Goal: Transaction & Acquisition: Purchase product/service

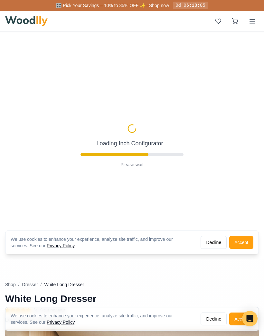
click at [250, 23] on line at bounding box center [252, 23] width 5 height 0
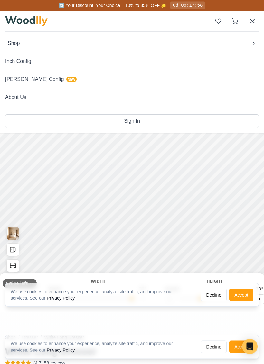
scroll to position [49, 0]
click at [253, 47] on button "Shop" at bounding box center [131, 43] width 253 height 13
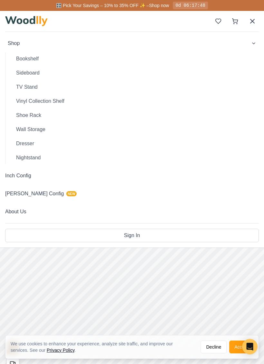
click at [22, 131] on button "Wall Storage" at bounding box center [135, 129] width 248 height 13
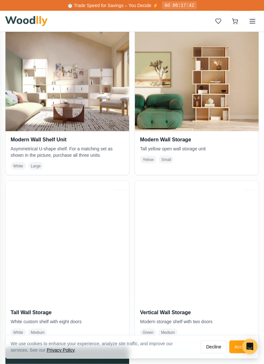
scroll to position [330, 0]
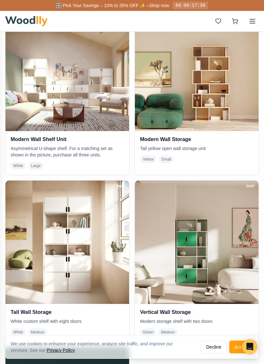
click at [216, 247] on img at bounding box center [197, 243] width 124 height 124
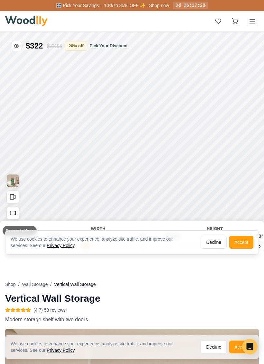
type input "35"
type input "5"
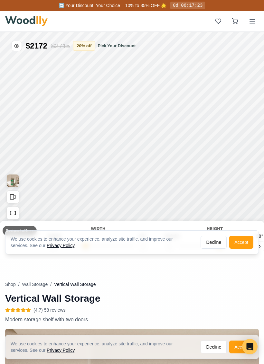
click at [211, 242] on button "Decline" at bounding box center [213, 242] width 26 height 13
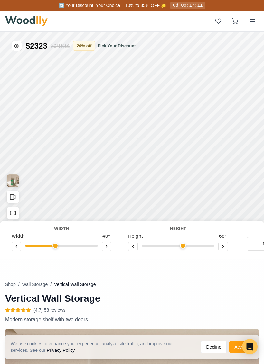
type input "40"
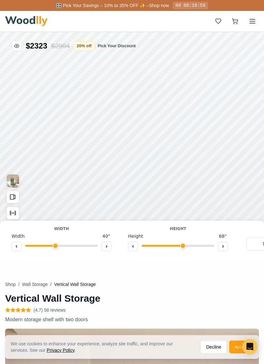
type input "5"
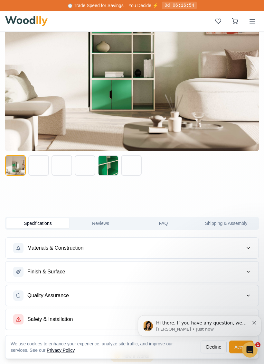
scroll to position [432, 0]
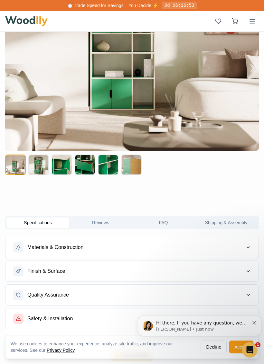
click at [252, 248] on button "Materials & Construction" at bounding box center [131, 247] width 253 height 21
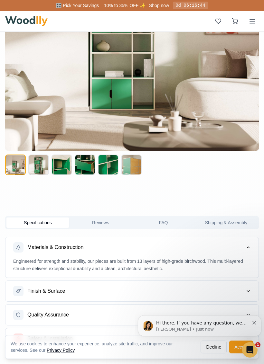
click at [245, 288] on button "Finish & Surface" at bounding box center [131, 291] width 253 height 21
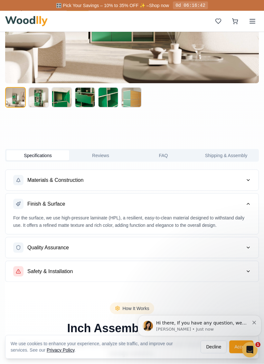
scroll to position [499, 0]
click at [250, 250] on button "Quality Assurance" at bounding box center [131, 247] width 253 height 21
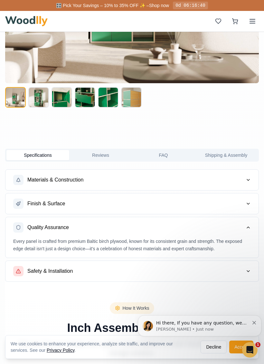
click at [252, 271] on button "Safety & Installation" at bounding box center [131, 271] width 253 height 21
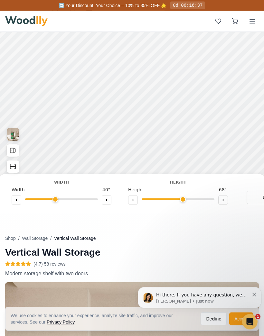
scroll to position [47, 0]
click at [13, 148] on rect "Open All Doors and Drawers" at bounding box center [12, 150] width 4 height 5
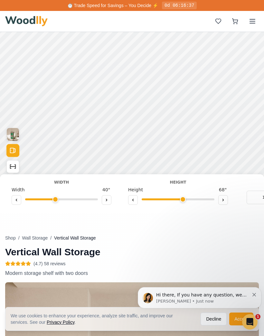
click at [14, 169] on icon "Show Dimensions" at bounding box center [12, 166] width 7 height 7
click at [15, 170] on button "Show Dimensions" at bounding box center [12, 166] width 13 height 13
click at [14, 169] on icon "Show Dimensions" at bounding box center [12, 166] width 7 height 7
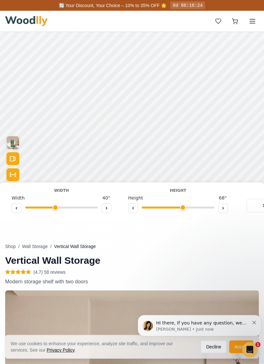
scroll to position [38, 0]
click at [255, 206] on button "11"" at bounding box center [265, 206] width 39 height 14
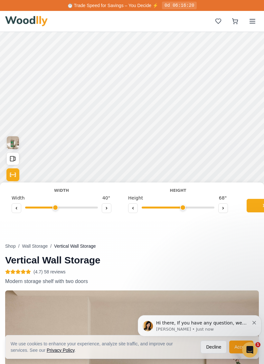
click at [14, 159] on rect "Open All Doors and Drawers" at bounding box center [12, 159] width 4 height 5
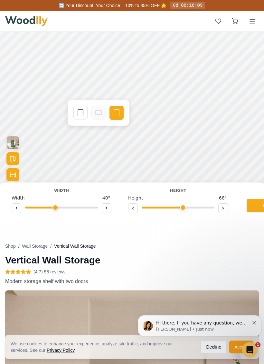
click at [84, 115] on icon at bounding box center [81, 113] width 8 height 8
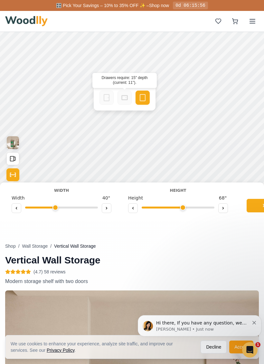
click at [126, 100] on icon at bounding box center [125, 98] width 8 height 8
click at [126, 100] on rect at bounding box center [125, 98] width 6 height 5
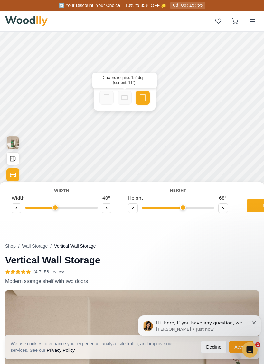
click at [127, 98] on rect at bounding box center [124, 98] width 5 height 4
click at [146, 98] on icon at bounding box center [143, 98] width 8 height 8
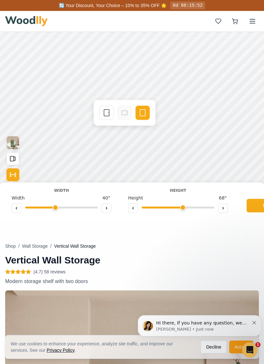
click at [107, 114] on icon at bounding box center [107, 113] width 8 height 8
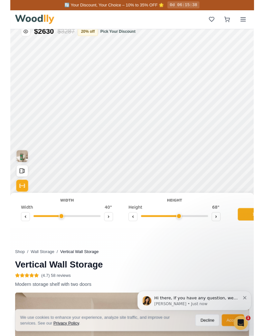
scroll to position [12, 0]
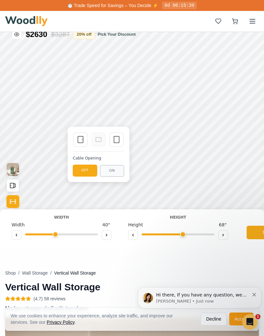
click at [119, 139] on icon at bounding box center [117, 140] width 8 height 8
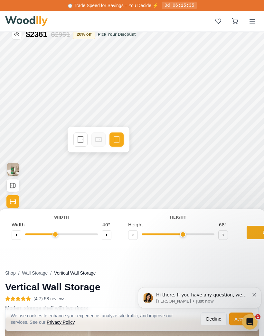
click at [81, 140] on icon at bounding box center [81, 140] width 8 height 8
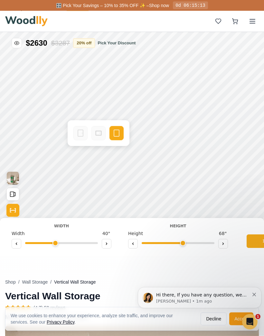
scroll to position [0, 0]
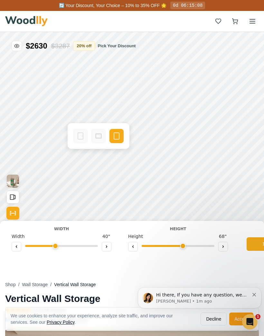
click at [12, 199] on rect "Open All Doors and Drawers" at bounding box center [12, 197] width 4 height 5
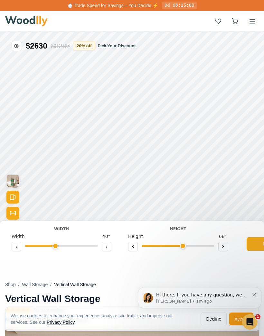
click at [12, 179] on img "View Gallery" at bounding box center [13, 181] width 12 height 13
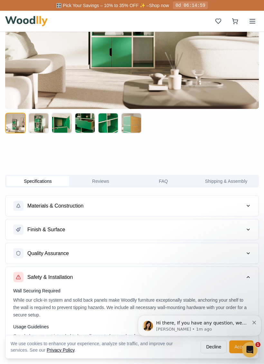
scroll to position [473, 0]
click at [246, 209] on button "Materials & Construction" at bounding box center [131, 206] width 253 height 21
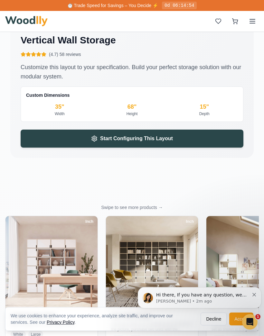
scroll to position [1479, 0]
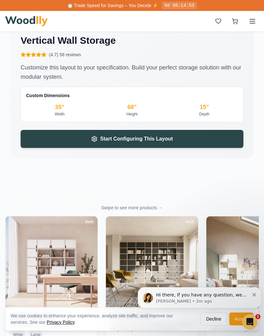
click at [42, 136] on button "Start Configuring This Layout" at bounding box center [132, 139] width 223 height 18
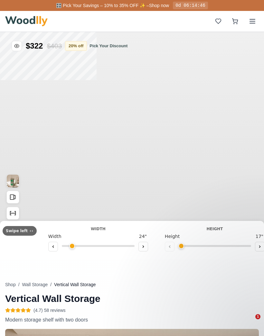
type input "35"
type input "5"
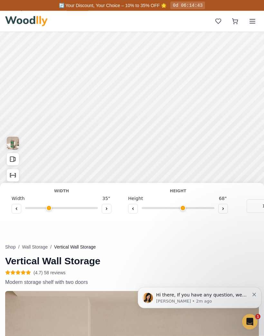
scroll to position [37, 0]
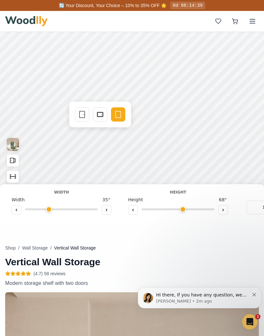
click at [210, 57] on icon at bounding box center [210, 56] width 8 height 8
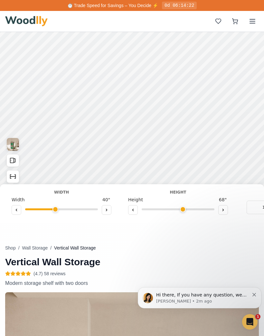
type input "40"
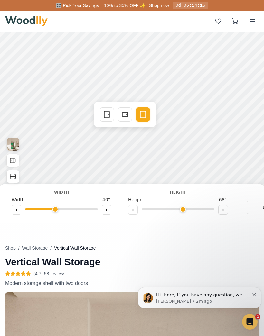
click at [256, 58] on icon at bounding box center [253, 54] width 8 height 8
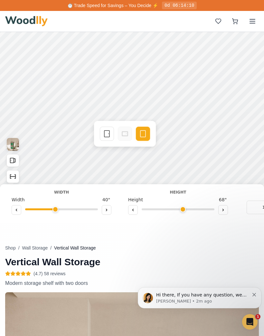
click at [237, 77] on rect at bounding box center [234, 73] width 5 height 6
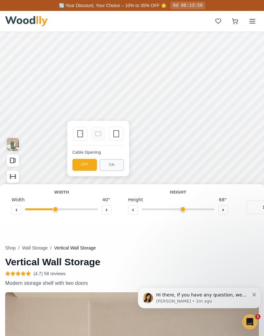
click at [94, 123] on icon at bounding box center [93, 121] width 8 height 8
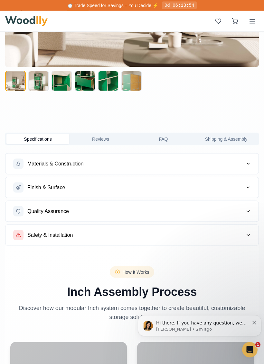
click at [245, 167] on button "Materials & Construction" at bounding box center [131, 164] width 253 height 21
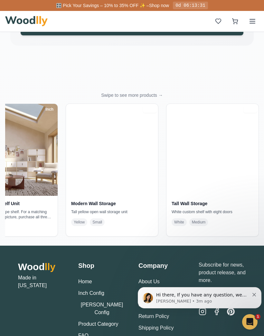
scroll to position [0, 241]
